Goal: Register for event/course

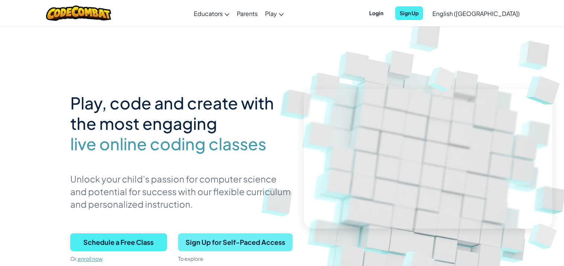
click at [252, 240] on span "Sign Up for Self-Paced Access" at bounding box center [235, 243] width 114 height 18
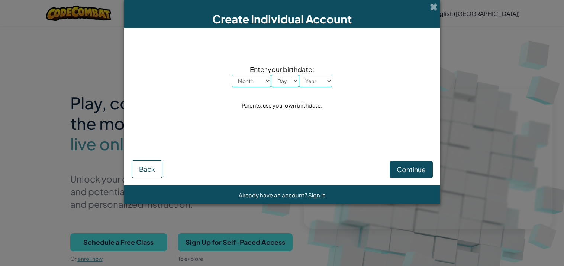
click at [252, 77] on select "Month January February March April May June July August September October Novem…" at bounding box center [250, 81] width 39 height 13
select select "4"
click at [231, 75] on select "Month January February March April May June July August September October Novem…" at bounding box center [250, 81] width 39 height 13
click at [286, 83] on select "Day 1 2 3 4 5 6 7 8 9 10 11 12 13 14 15 16 17 18 19 20 21 22 23 24 25 26 27 28 …" at bounding box center [285, 81] width 28 height 13
select select "14"
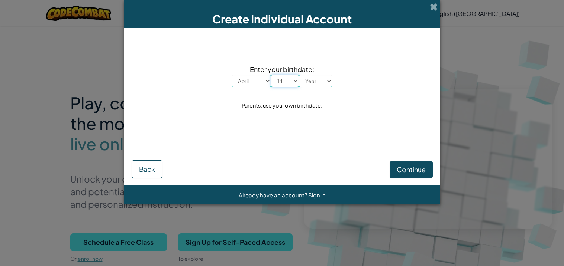
click at [271, 75] on select "Day 1 2 3 4 5 6 7 8 9 10 11 12 13 14 15 16 17 18 19 20 21 22 23 24 25 26 27 28 …" at bounding box center [285, 81] width 28 height 13
click at [321, 77] on select "Year [DATE] 2024 2023 2022 2021 2020 2019 2018 2017 2016 2015 2014 2013 2012 20…" at bounding box center [315, 81] width 33 height 13
select select "2025"
click at [299, 75] on select "Year [DATE] 2024 2023 2022 2021 2020 2019 2018 2017 2016 2015 2014 2013 2012 20…" at bounding box center [315, 81] width 33 height 13
click at [422, 168] on span "Continue" at bounding box center [410, 169] width 29 height 9
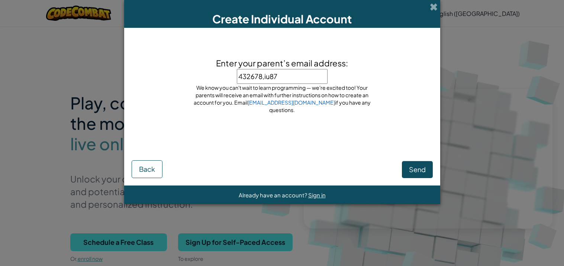
type input "432678,iu879"
click at [417, 168] on span "Send" at bounding box center [417, 169] width 17 height 9
